Goal: Task Accomplishment & Management: Use online tool/utility

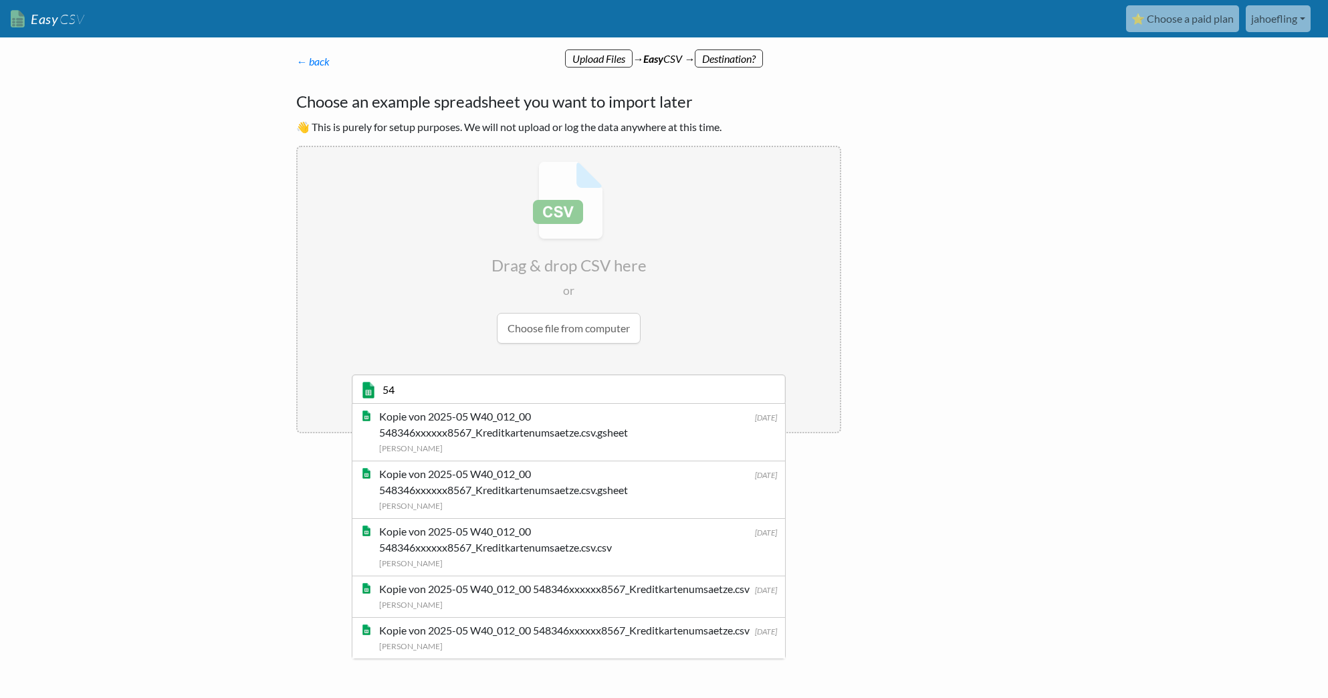
click at [945, 531] on html "Easy CSV ⭐ Choose a paid plan jahoefling Jahoefling All Flows All CSV Generator…" at bounding box center [664, 265] width 1328 height 531
click at [924, 398] on div "← back Thanks for signing up! Set up your Import Flow and Upload Page in 1 minu…" at bounding box center [664, 293] width 762 height 453
click at [733, 336] on input "file" at bounding box center [569, 252] width 542 height 211
click at [585, 328] on input "file" at bounding box center [569, 252] width 542 height 211
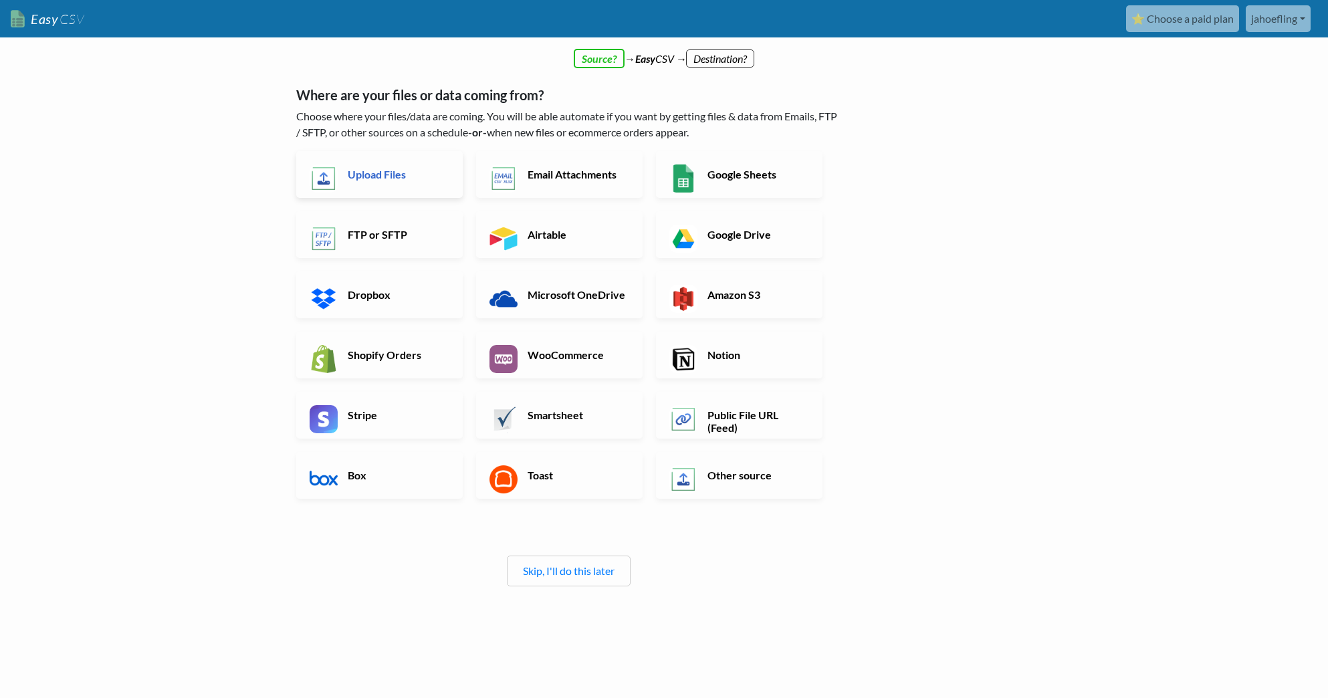
click at [397, 170] on h6 "Upload Files" at bounding box center [396, 174] width 105 height 13
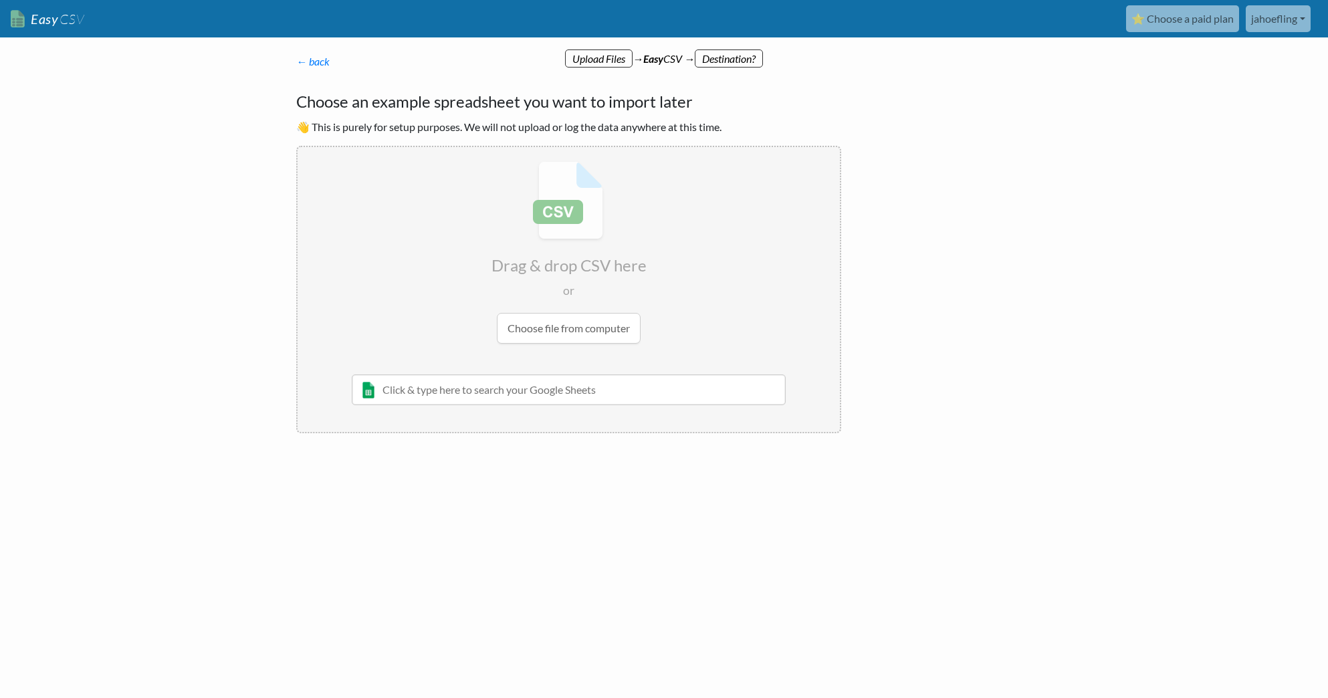
click at [573, 332] on input "file" at bounding box center [569, 252] width 542 height 211
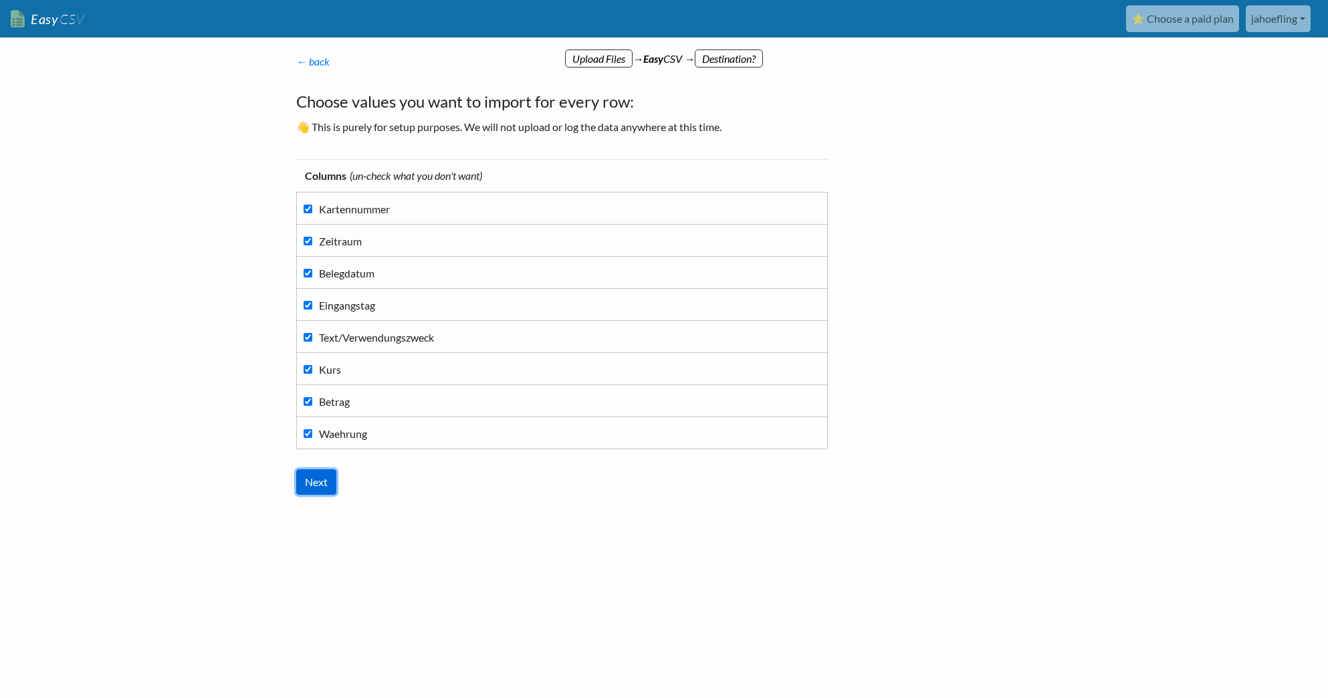
click at [324, 480] on input "Next" at bounding box center [316, 481] width 40 height 25
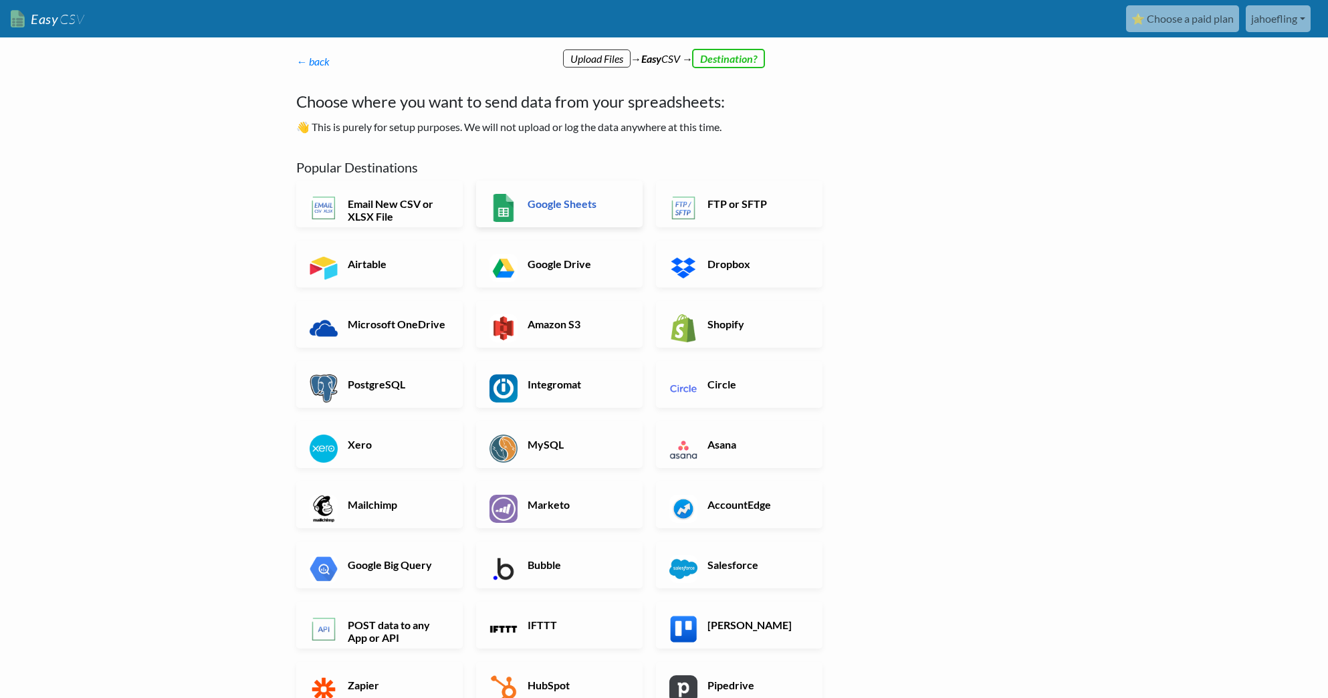
click at [563, 205] on h6 "Google Sheets" at bounding box center [576, 203] width 105 height 13
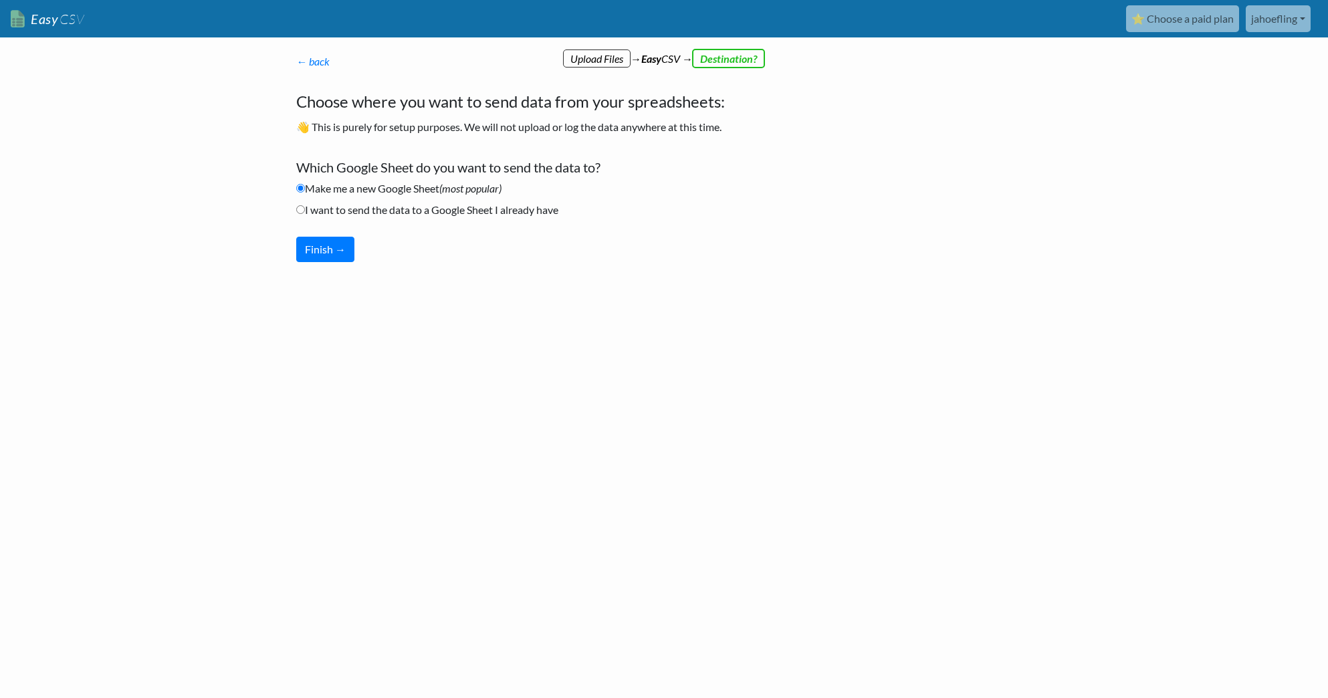
click at [430, 211] on label "I want to send the data to a Google Sheet I already have" at bounding box center [427, 210] width 262 height 16
click at [305, 211] on input "I want to send the data to a Google Sheet I already have" at bounding box center [300, 209] width 9 height 9
radio input "true"
click at [332, 253] on button "Finish →" at bounding box center [325, 249] width 58 height 25
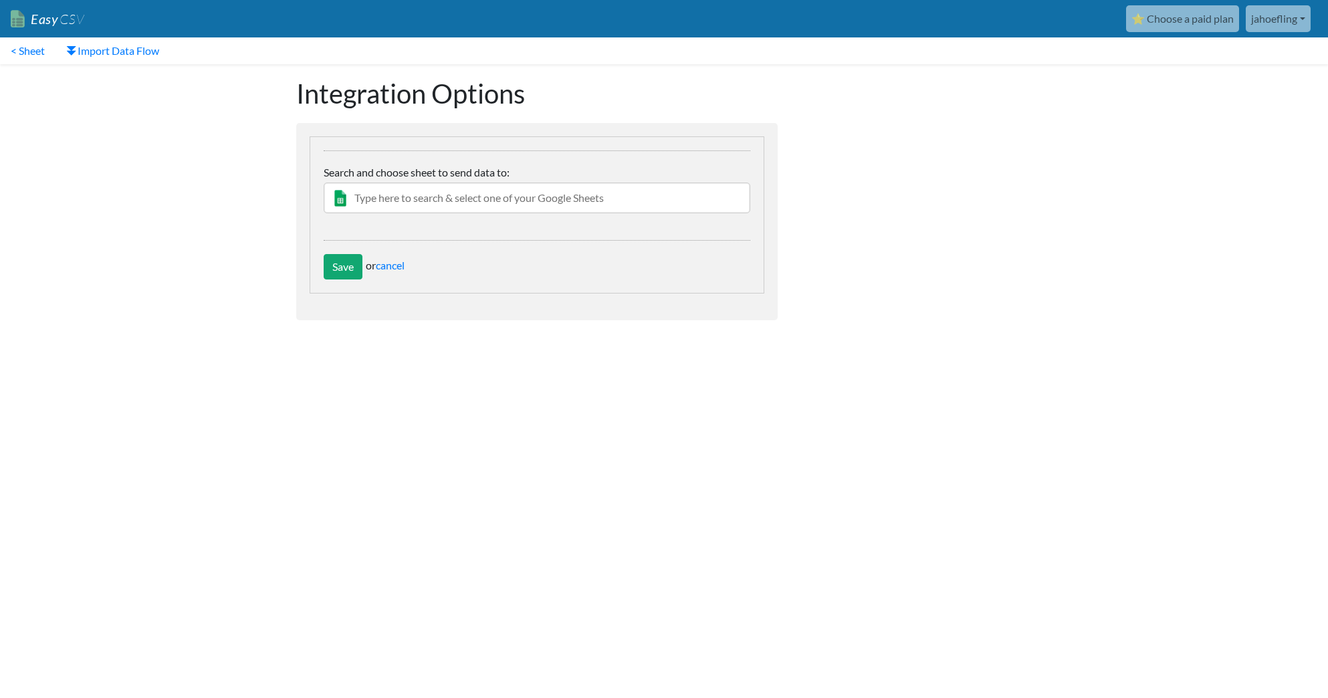
click at [438, 196] on input "text" at bounding box center [537, 198] width 427 height 31
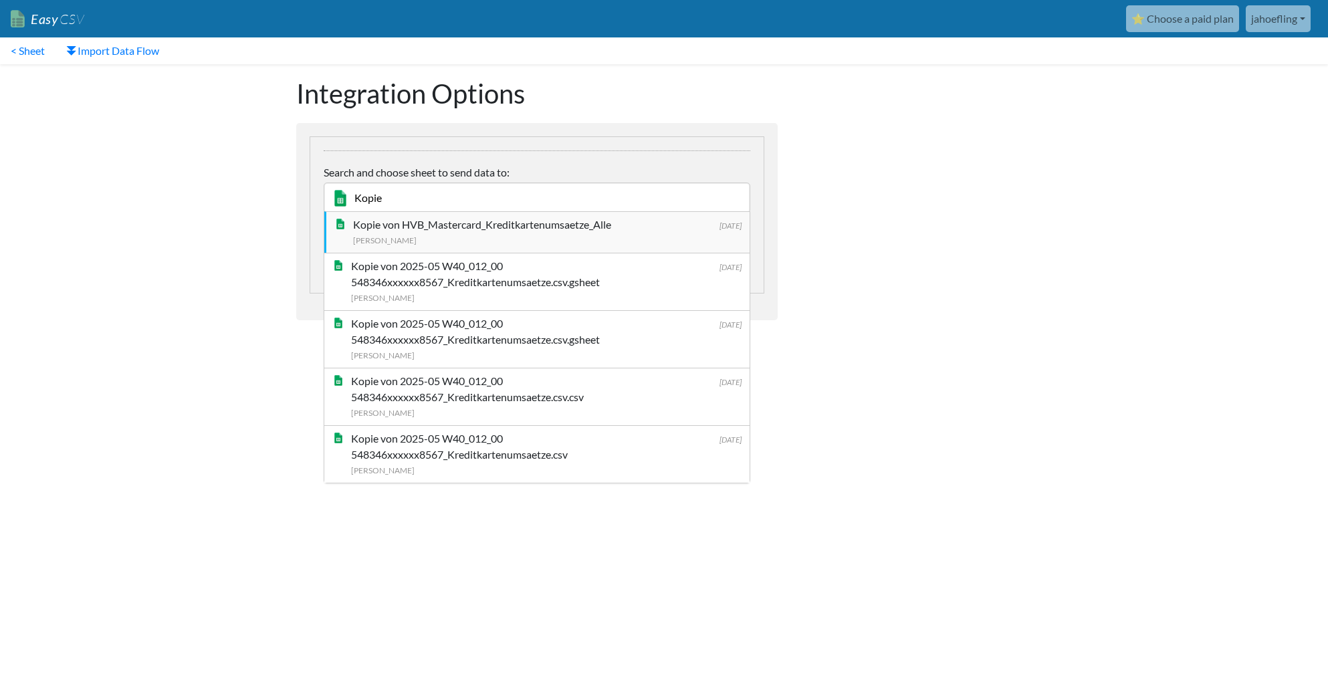
type input "Kopie"
click at [446, 236] on div "[PERSON_NAME]" at bounding box center [547, 240] width 388 height 14
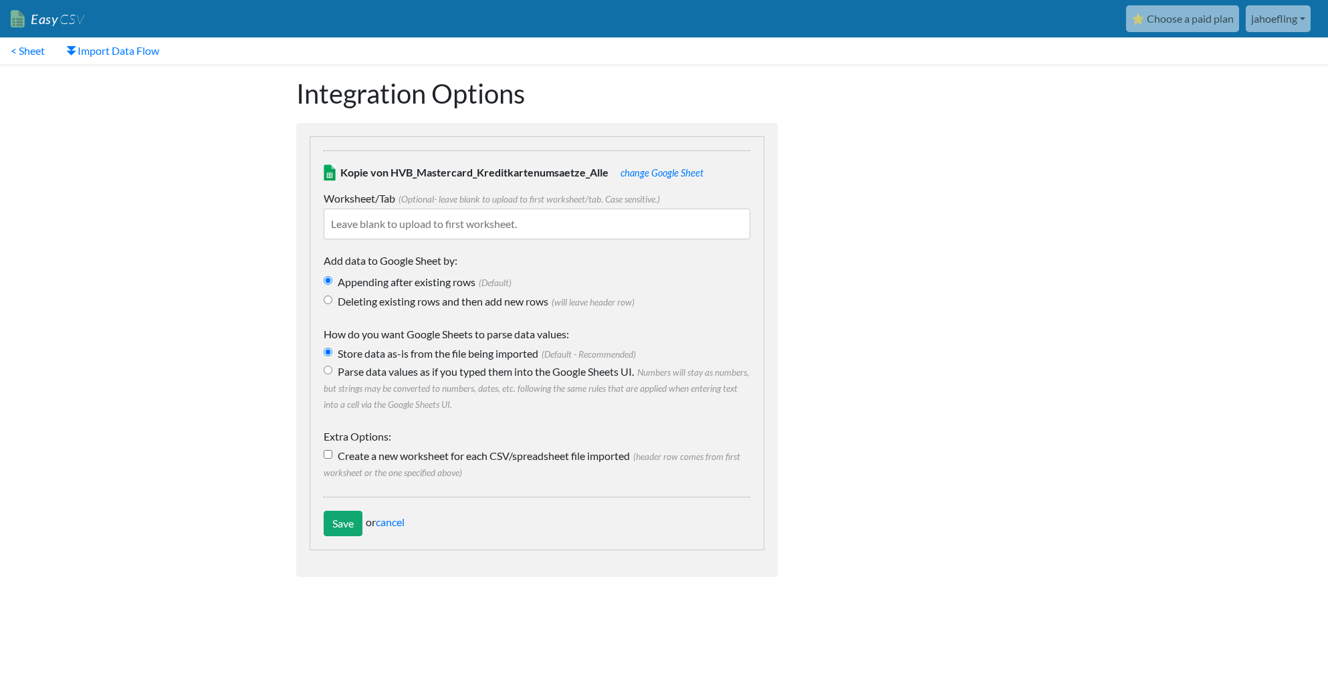
click at [328, 371] on input "Parse data values as if you typed them into the Google Sheets UI. Numbers will …" at bounding box center [328, 370] width 9 height 9
radio input "true"
click at [337, 517] on input "Save" at bounding box center [343, 523] width 39 height 25
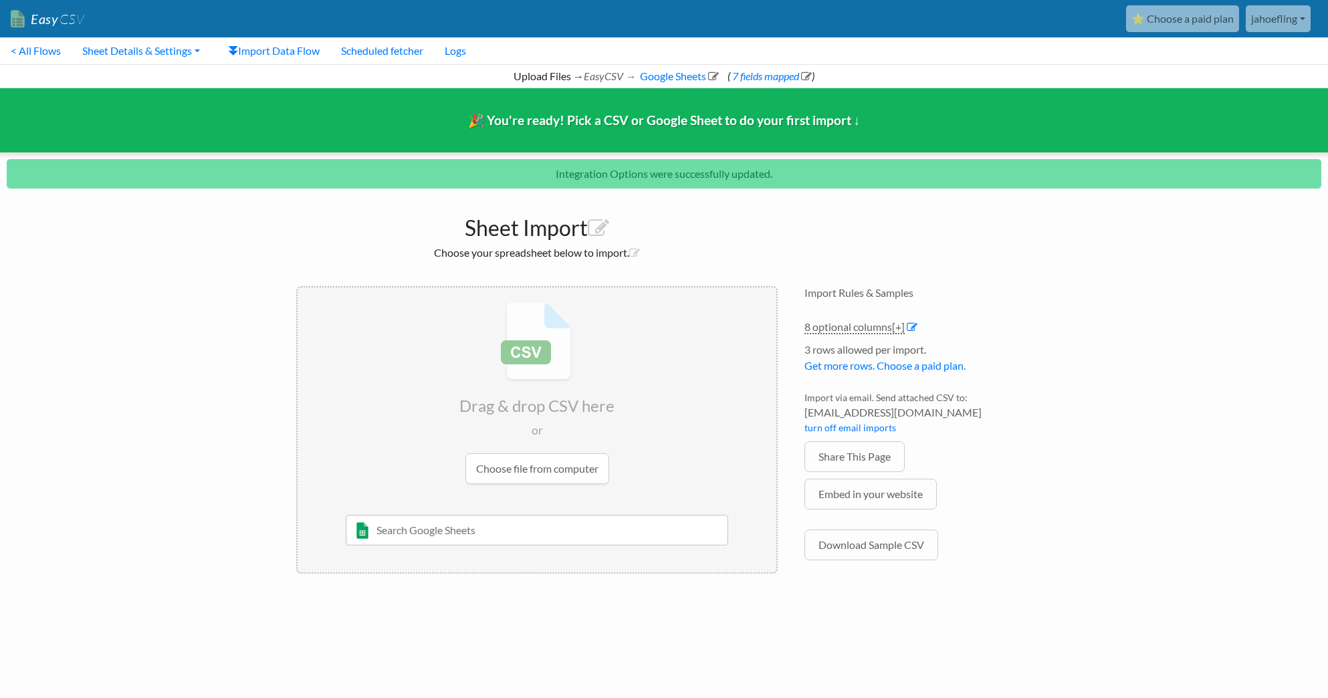
click at [559, 463] on input "file" at bounding box center [537, 392] width 479 height 211
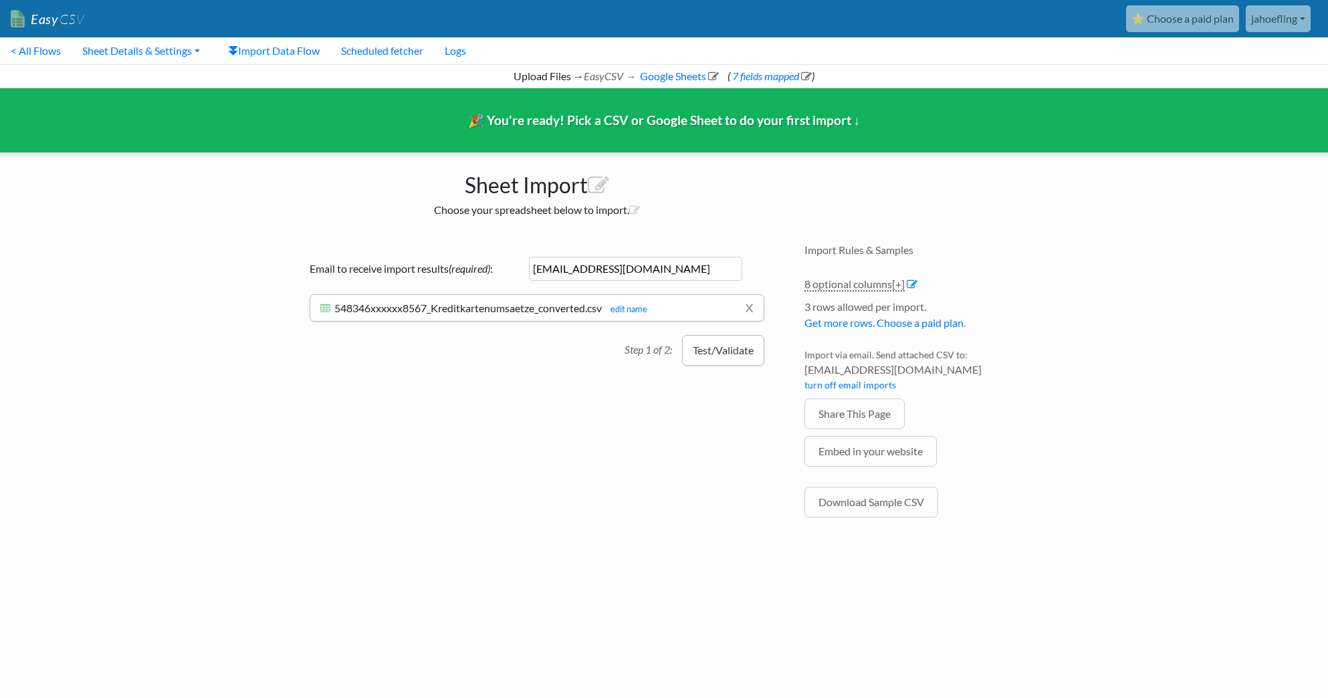
click at [725, 350] on button "Test/Validate" at bounding box center [723, 350] width 82 height 31
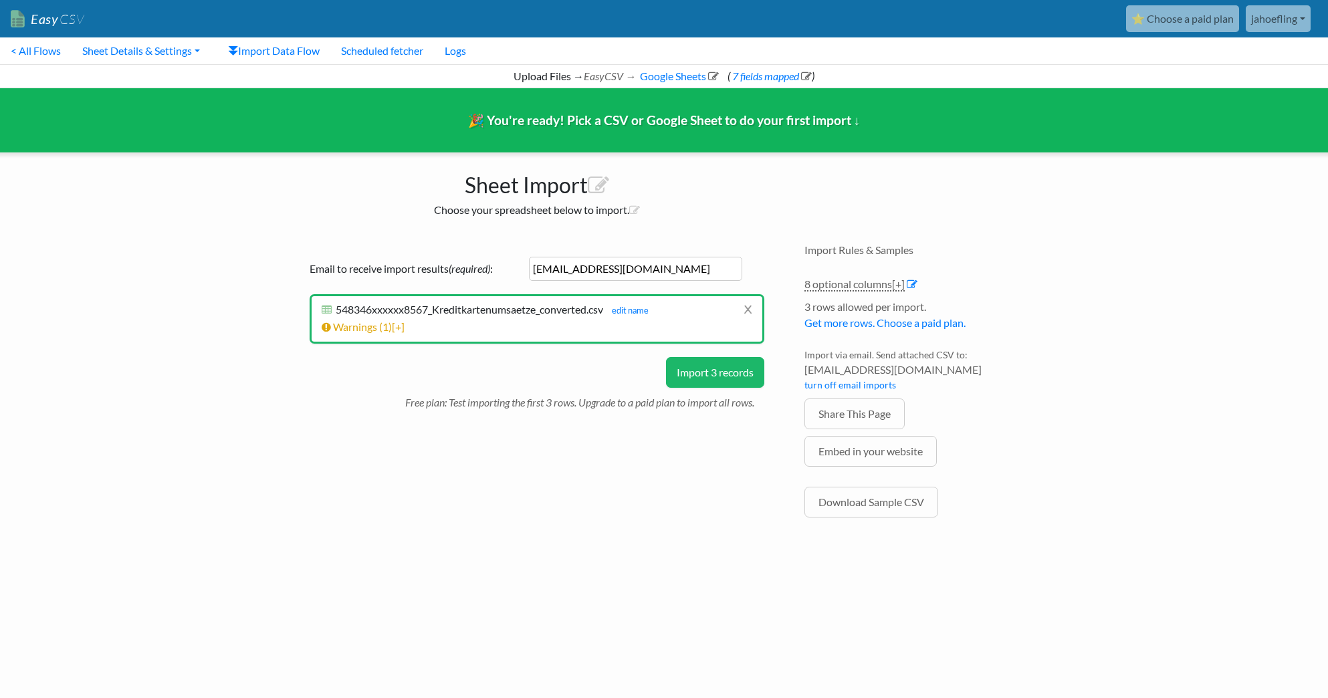
click at [726, 367] on button "Import 3 records" at bounding box center [715, 372] width 98 height 31
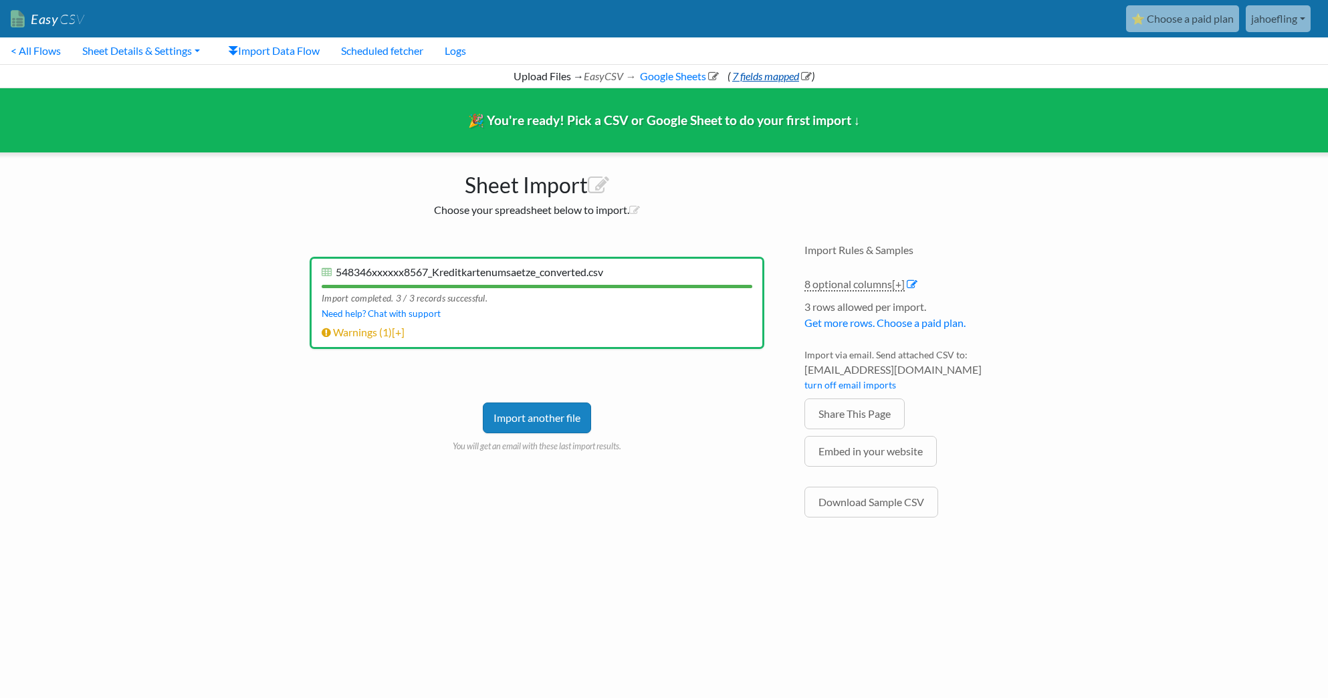
click at [752, 76] on link "7 fields mapped" at bounding box center [771, 76] width 82 height 13
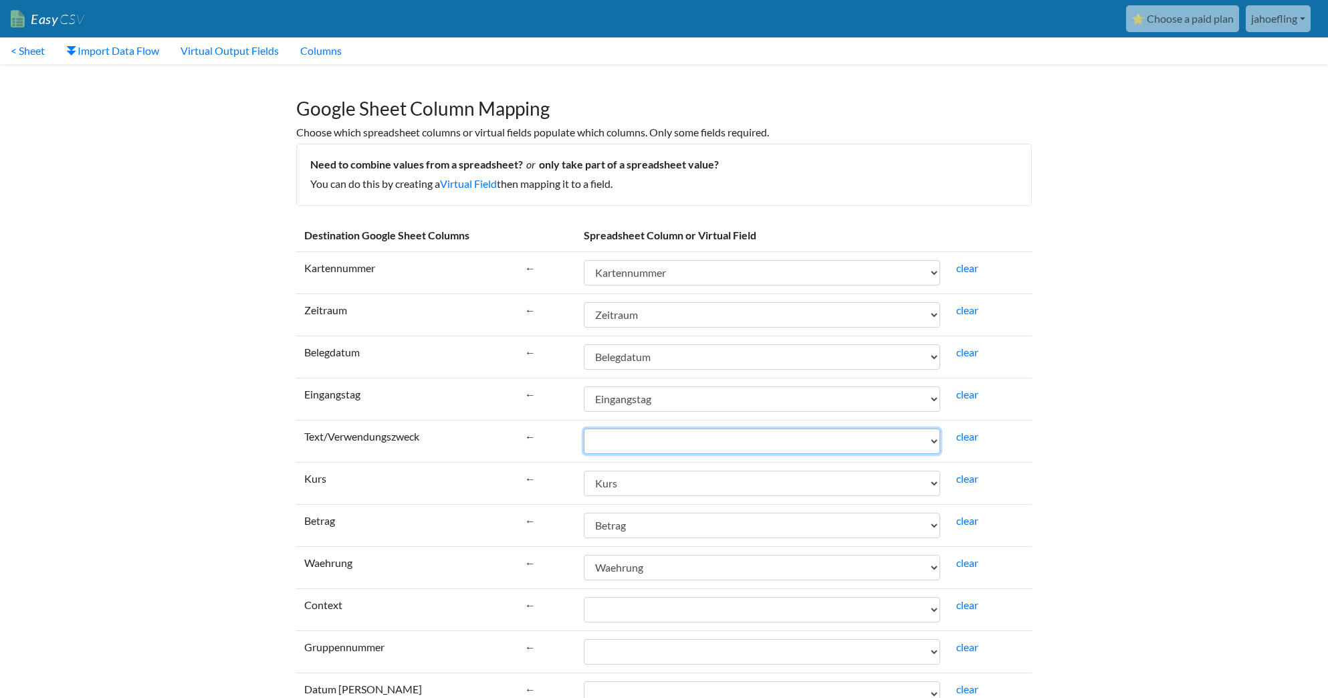
click at [932, 444] on select "Kartennummer Zeitraum Belegdatum Eingangstag Text/Verwendungszweck Kurs Betrag …" at bounding box center [762, 441] width 356 height 25
select select "cr_747632"
click at [584, 429] on select "Kartennummer Zeitraum Belegdatum Eingangstag Text/Verwendungszweck Kurs Betrag …" at bounding box center [762, 441] width 356 height 25
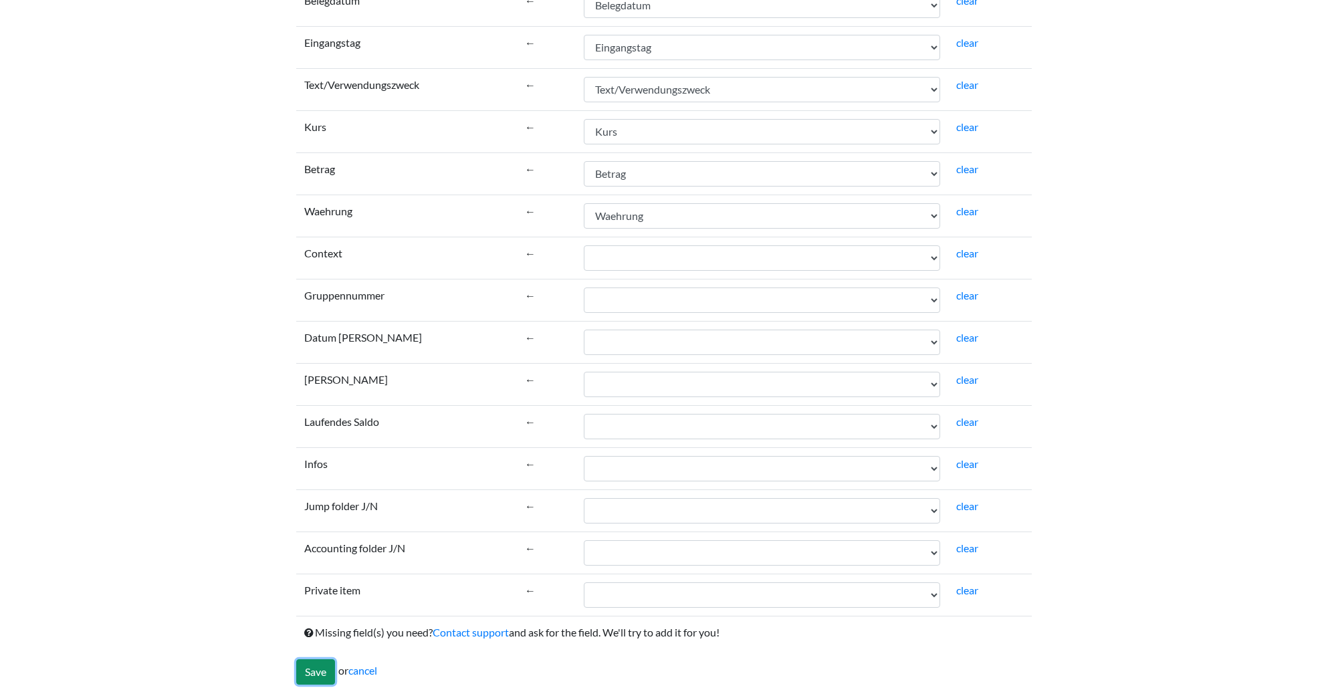
click at [324, 667] on input "Save" at bounding box center [315, 671] width 39 height 25
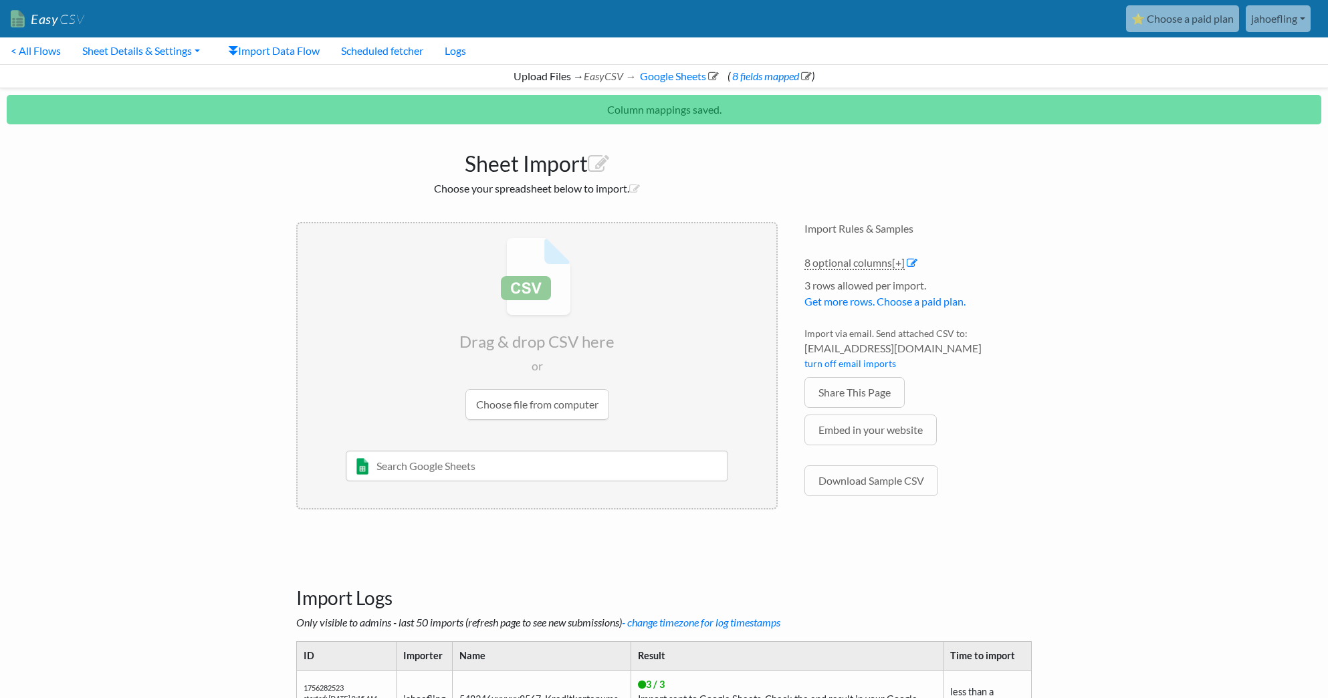
click at [569, 406] on input "file" at bounding box center [537, 328] width 479 height 211
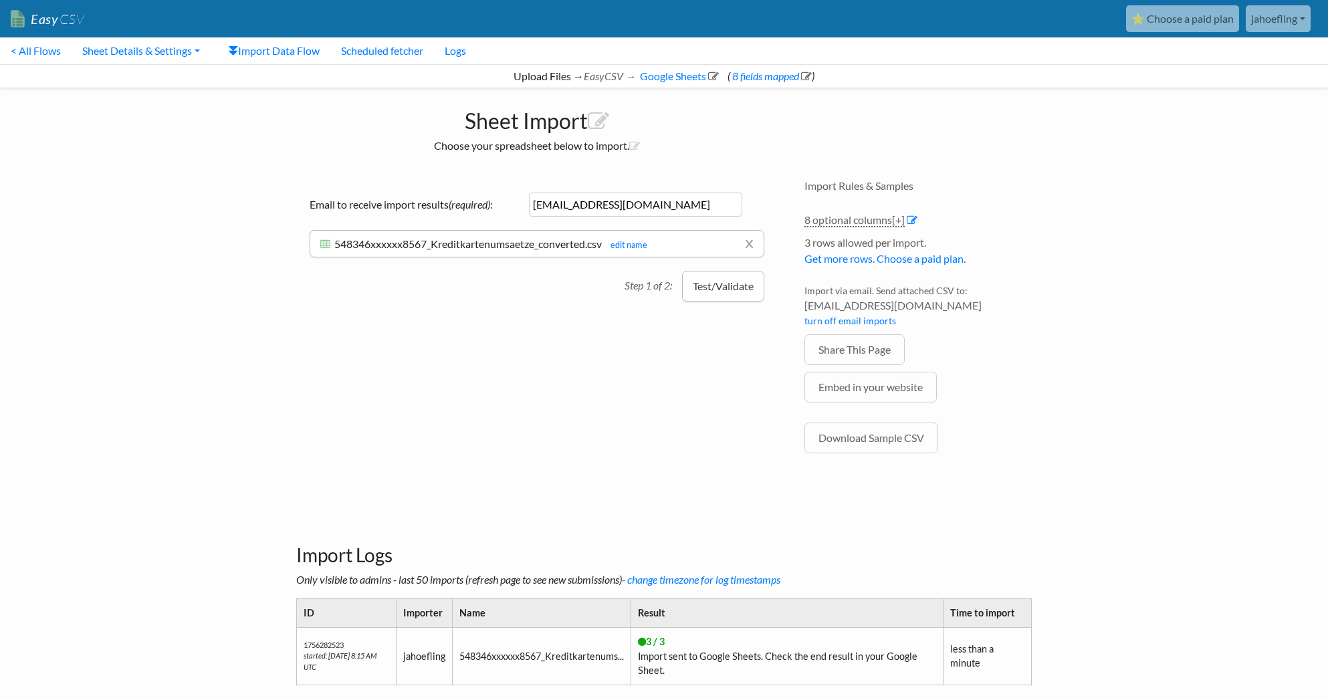
click at [747, 295] on button "Test/Validate" at bounding box center [723, 286] width 82 height 31
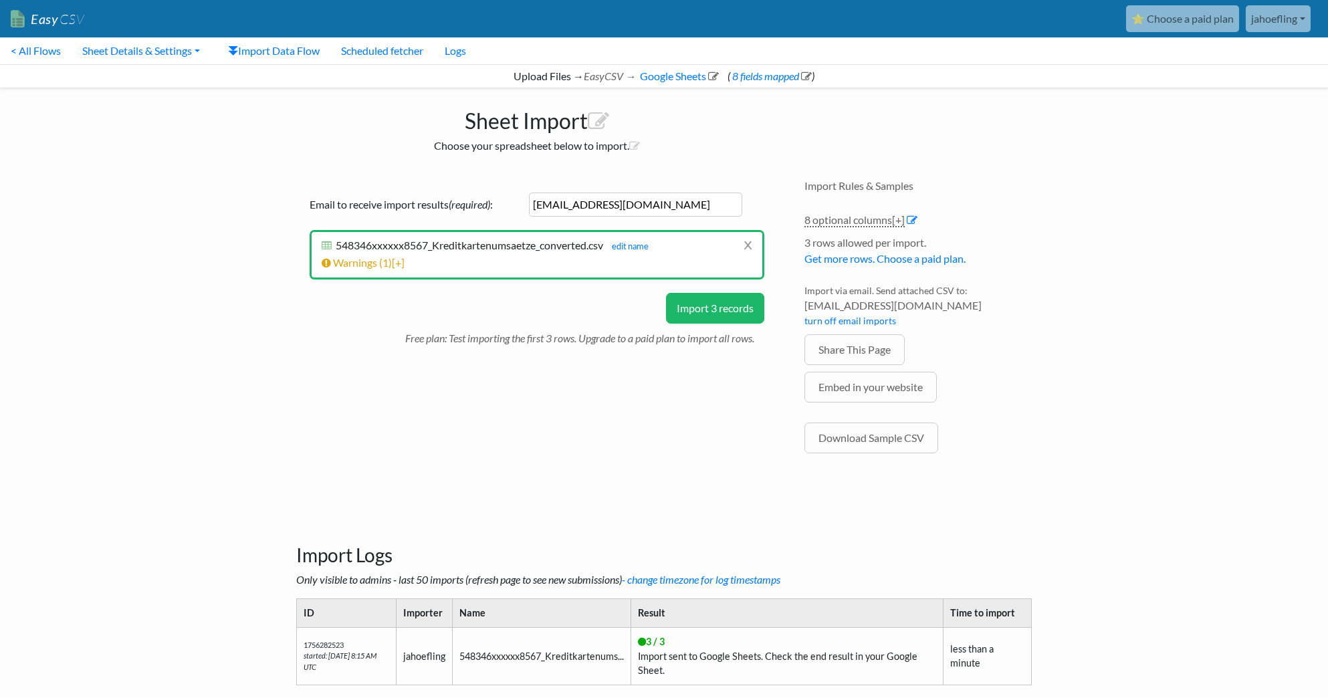
click at [742, 303] on button "Import 3 records" at bounding box center [715, 308] width 98 height 31
